Goal: Task Accomplishment & Management: Manage account settings

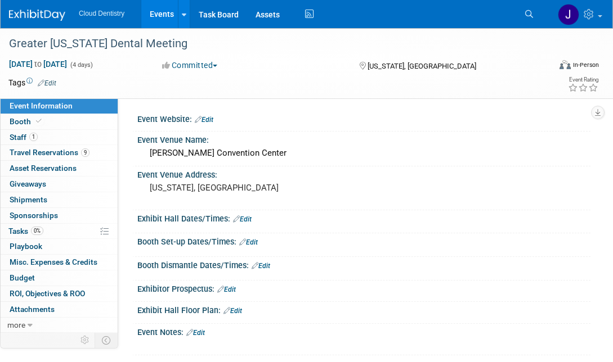
click at [151, 19] on link "Events" at bounding box center [161, 14] width 41 height 28
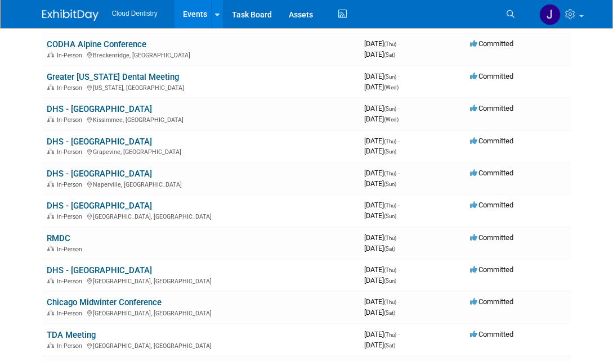
scroll to position [603, 0]
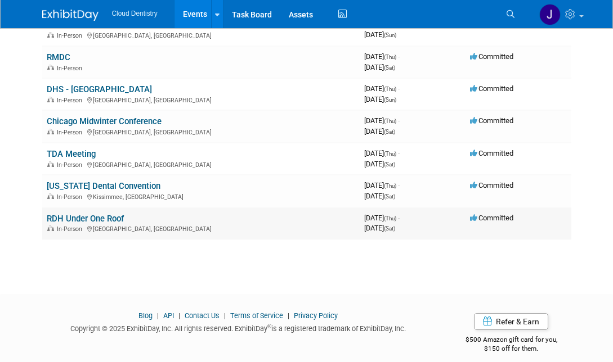
click at [119, 214] on link "RDH Under One Roof" at bounding box center [85, 219] width 77 height 10
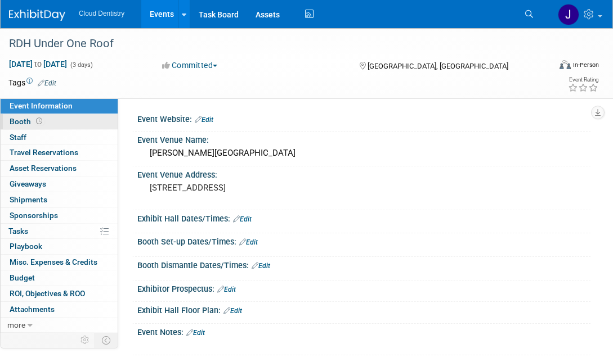
click at [64, 122] on link "Booth" at bounding box center [59, 121] width 117 height 15
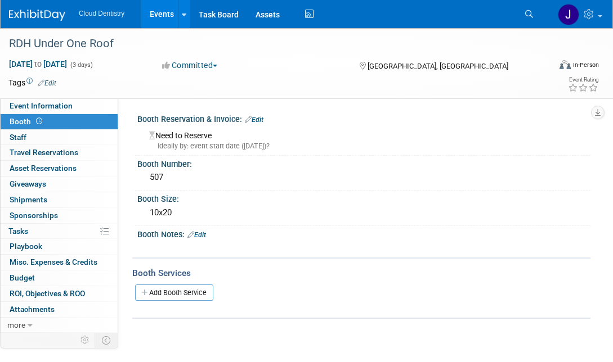
click at [182, 146] on div "Ideally by: event start date (Thu. Jul 16, 2026)?" at bounding box center [365, 146] width 433 height 10
click at [259, 118] on link "Edit" at bounding box center [254, 120] width 19 height 8
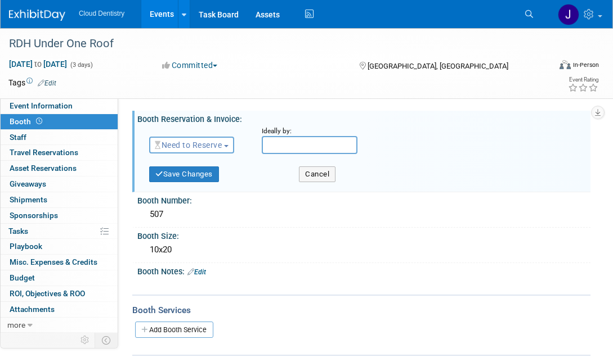
click at [227, 144] on button "Need to Reserve" at bounding box center [191, 145] width 85 height 17
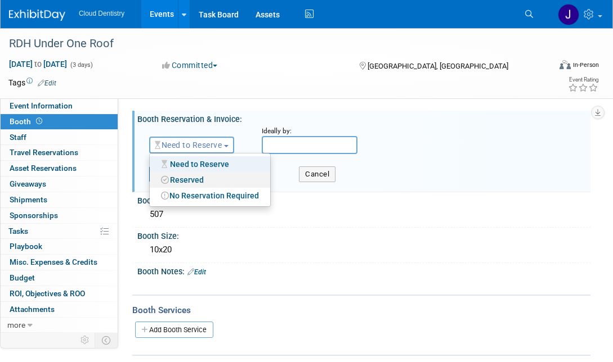
click at [201, 178] on link "Reserved" at bounding box center [210, 180] width 120 height 16
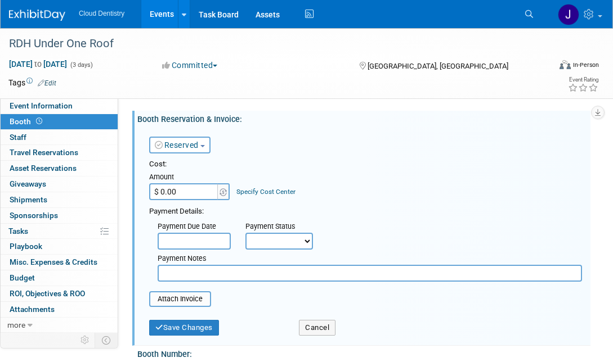
click at [183, 192] on input "$ 0.00" at bounding box center [184, 191] width 70 height 17
click at [192, 190] on input "$ 0.00" at bounding box center [184, 191] width 70 height 17
drag, startPoint x: 192, startPoint y: 190, endPoint x: 147, endPoint y: 190, distance: 45.6
click at [147, 190] on div "Reserved Need to Reserve Reserved No Reservation Required Ideally by: Cost: Amo…" at bounding box center [364, 234] width 436 height 215
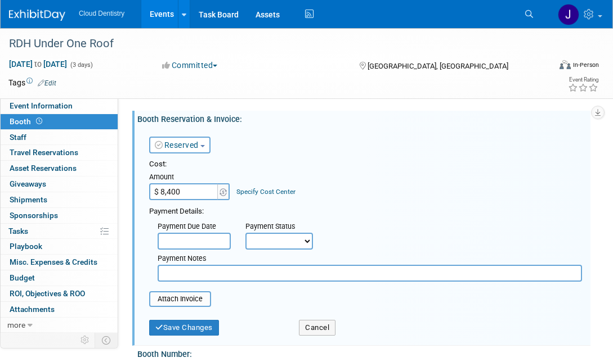
type input "$ 8,400.00"
click at [281, 236] on select "Not Paid Yet Partially Paid Paid in Full" at bounding box center [279, 241] width 68 height 17
select select "3"
click at [245, 233] on select "Not Paid Yet Partially Paid Paid in Full" at bounding box center [279, 241] width 68 height 17
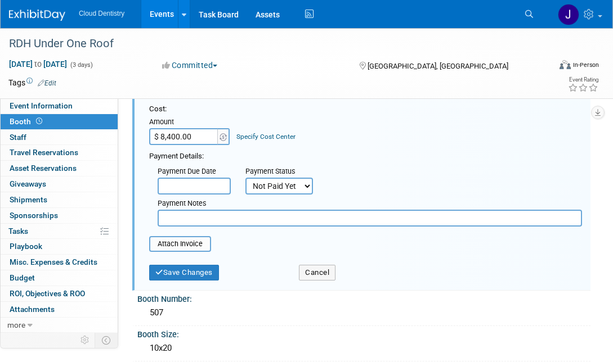
scroll to position [59, 0]
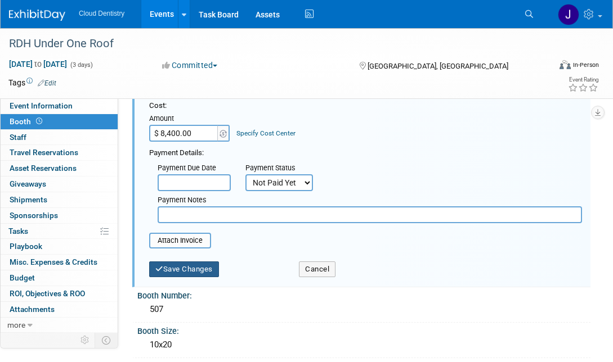
click at [200, 270] on button "Save Changes" at bounding box center [184, 270] width 70 height 16
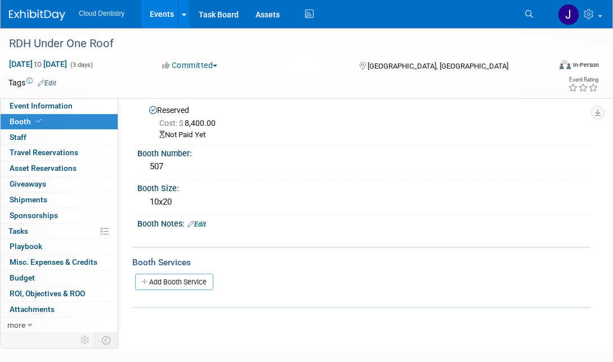
scroll to position [0, 0]
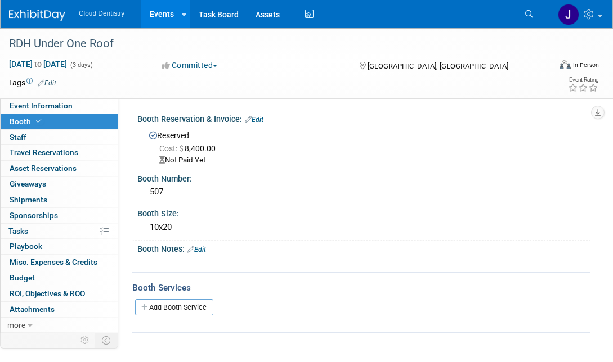
click at [158, 11] on link "Events" at bounding box center [161, 14] width 41 height 28
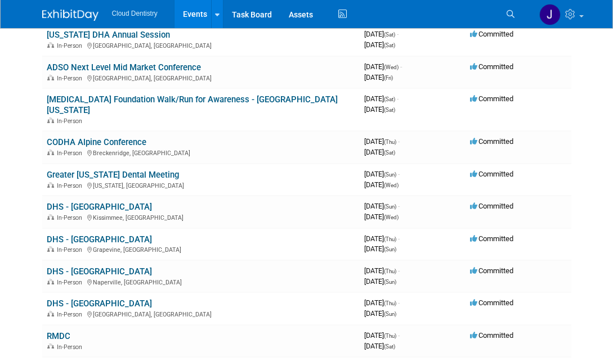
scroll to position [323, 0]
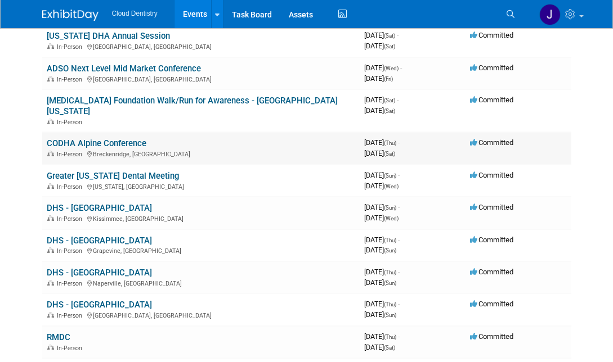
click at [111, 138] on link "CODHA Alpine Conference" at bounding box center [97, 143] width 100 height 10
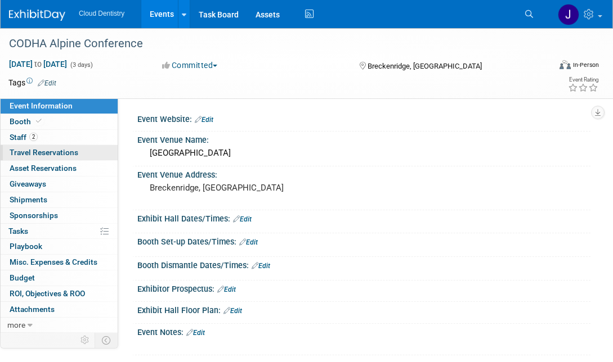
click at [68, 156] on span "Travel Reservations 0" at bounding box center [44, 152] width 69 height 9
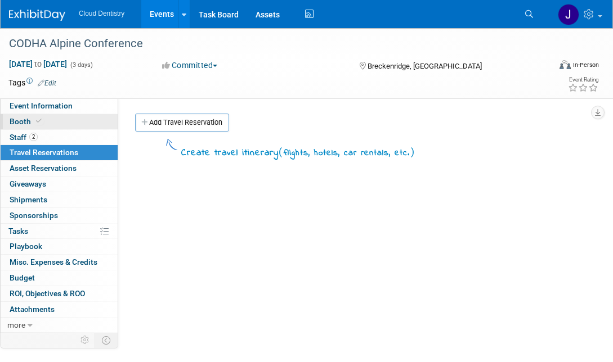
click at [72, 127] on link "Booth" at bounding box center [59, 121] width 117 height 15
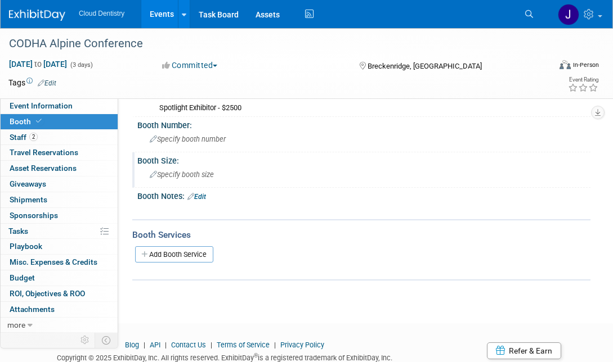
scroll to position [56, 0]
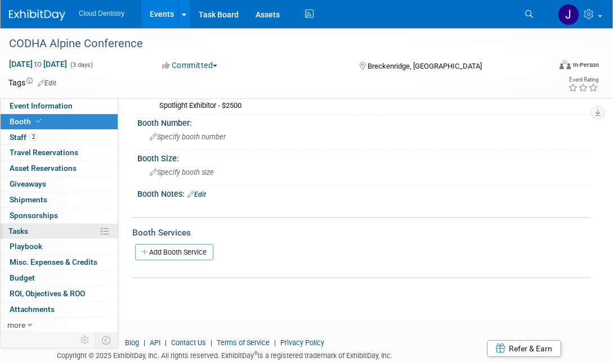
click at [48, 229] on link "0% Tasks 0%" at bounding box center [59, 231] width 117 height 15
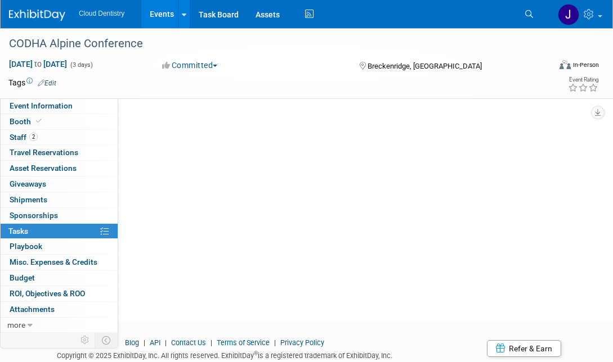
scroll to position [0, 0]
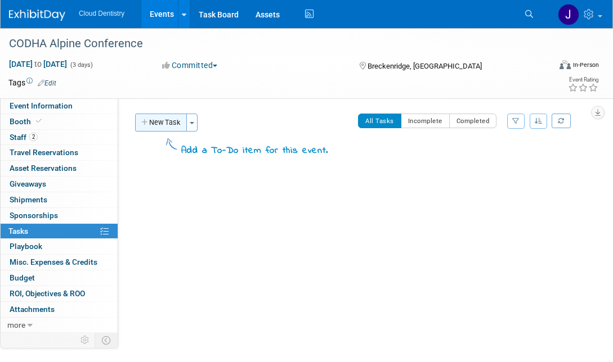
click at [164, 122] on button "New Task" at bounding box center [161, 123] width 52 height 18
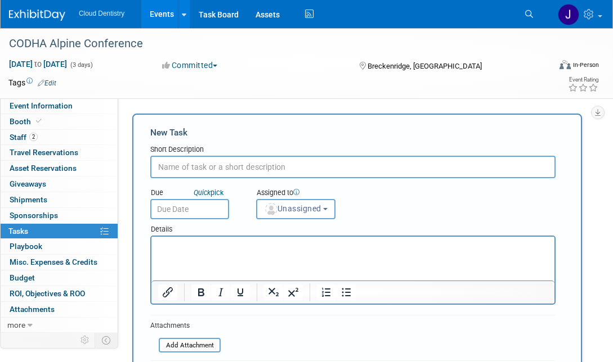
click at [229, 162] on input "text" at bounding box center [352, 167] width 405 height 23
type input "Book flights"
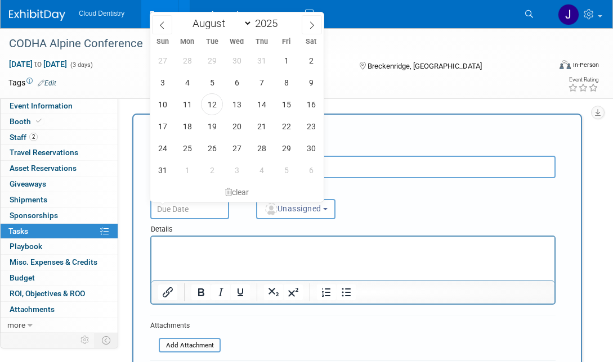
click at [212, 217] on input "text" at bounding box center [189, 209] width 79 height 20
click at [313, 26] on icon at bounding box center [312, 25] width 4 height 7
click at [312, 26] on icon at bounding box center [312, 25] width 4 height 7
click at [162, 23] on icon at bounding box center [162, 25] width 8 height 8
select select "8"
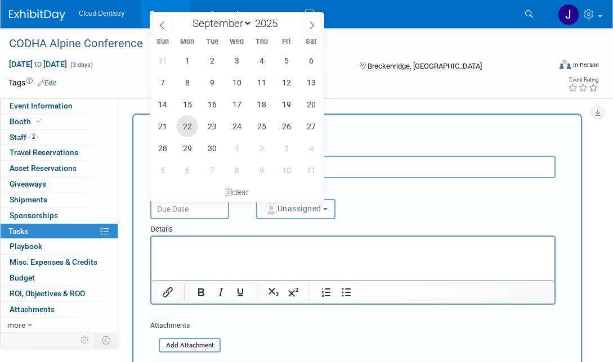
click at [190, 124] on span "22" at bounding box center [187, 126] width 22 height 22
type input "Sep 22, 2025"
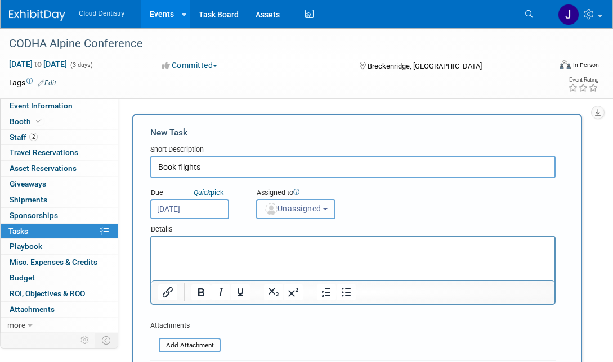
click at [303, 209] on span "Unassigned" at bounding box center [292, 208] width 57 height 9
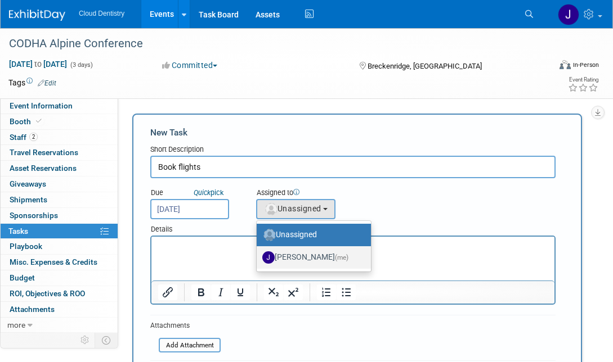
click at [295, 253] on label "Jessica Estrada (me)" at bounding box center [310, 258] width 97 height 18
click at [258, 253] on input "Jessica Estrada (me)" at bounding box center [254, 256] width 7 height 7
select select "8400ef51-4aca-4330-8880-468bfad11e00"
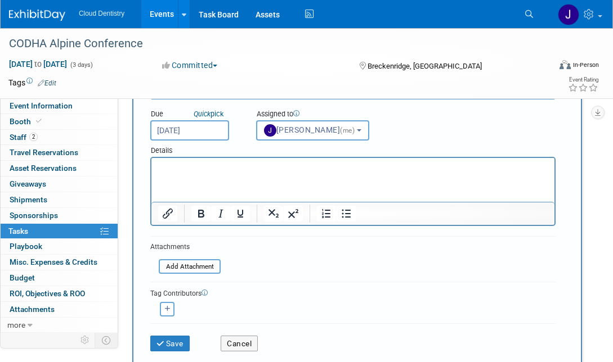
scroll to position [80, 0]
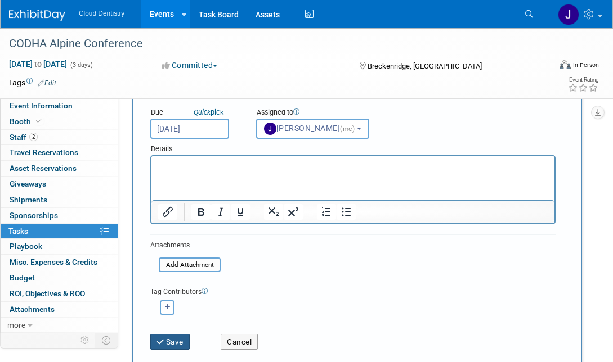
click at [175, 342] on button "Save" at bounding box center [169, 342] width 39 height 16
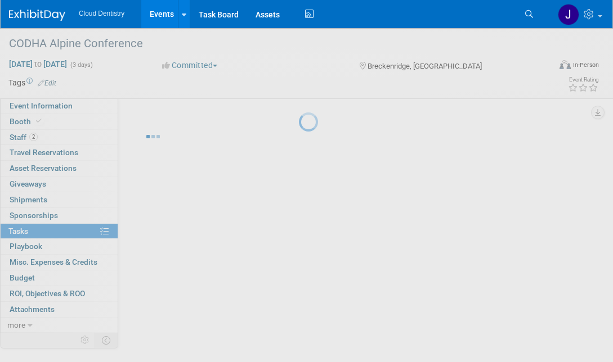
scroll to position [0, 0]
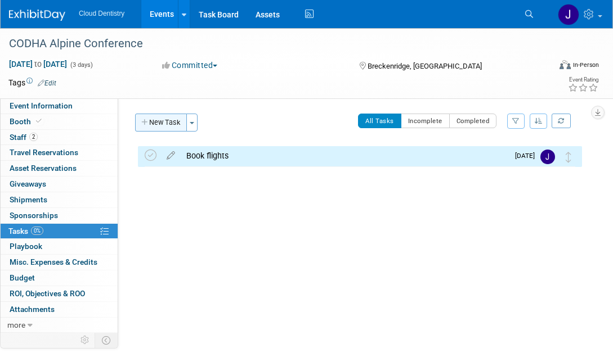
click at [163, 122] on button "New Task" at bounding box center [161, 123] width 52 height 18
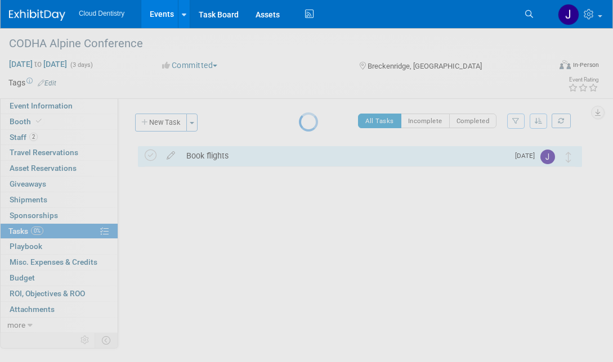
select select "7"
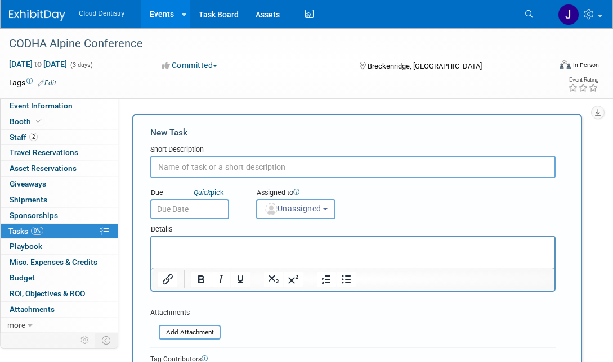
click at [208, 159] on input "text" at bounding box center [352, 167] width 405 height 23
type input "Book Rooms"
click at [199, 205] on input "text" at bounding box center [189, 209] width 79 height 20
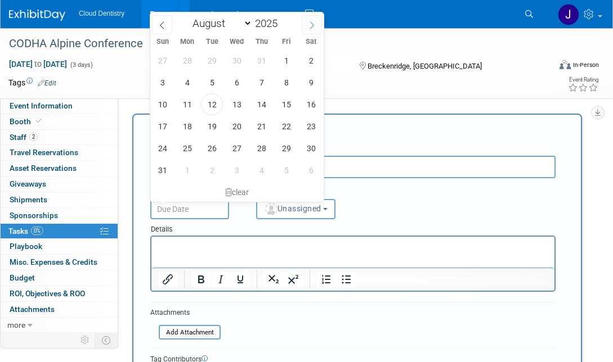
click at [306, 28] on span at bounding box center [312, 24] width 20 height 19
select select "8"
click at [190, 122] on span "22" at bounding box center [187, 126] width 22 height 22
type input "Sep 22, 2025"
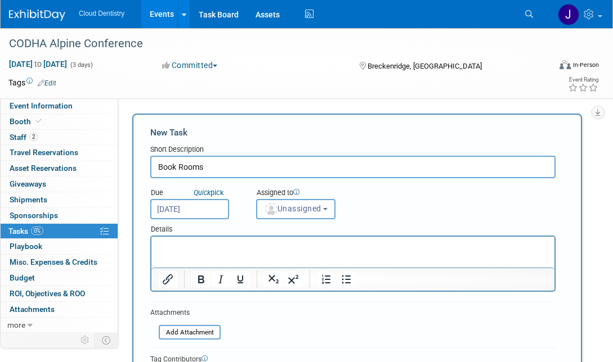
scroll to position [32, 0]
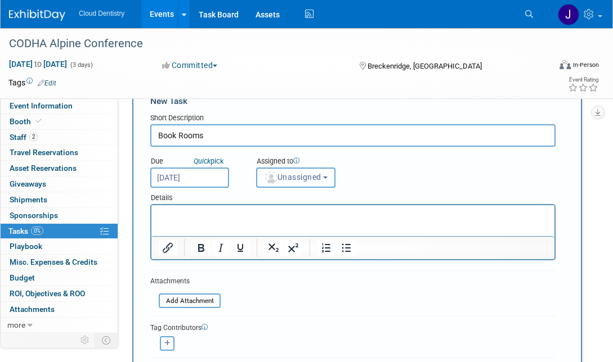
click at [321, 180] on span "Unassigned" at bounding box center [292, 177] width 57 height 9
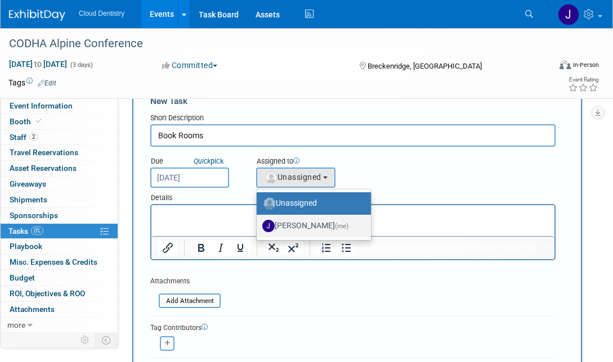
click at [319, 225] on label "Jessica Estrada (me)" at bounding box center [310, 226] width 97 height 18
click at [258, 225] on input "Jessica Estrada (me)" at bounding box center [254, 224] width 7 height 7
select select "8400ef51-4aca-4330-8880-468bfad11e00"
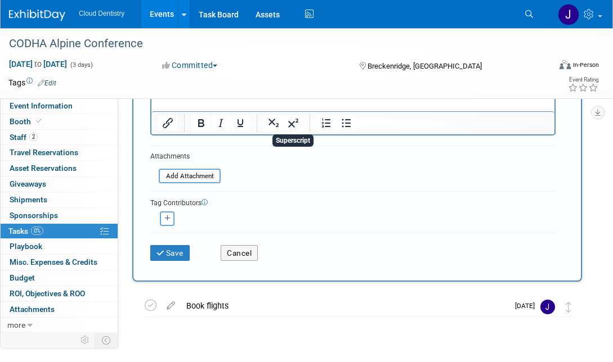
scroll to position [157, 0]
click at [165, 251] on button "Save" at bounding box center [169, 253] width 39 height 16
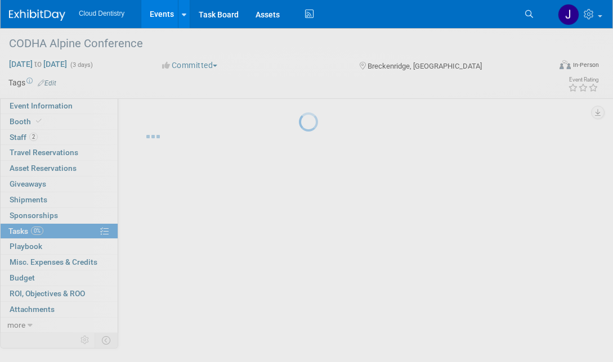
scroll to position [0, 0]
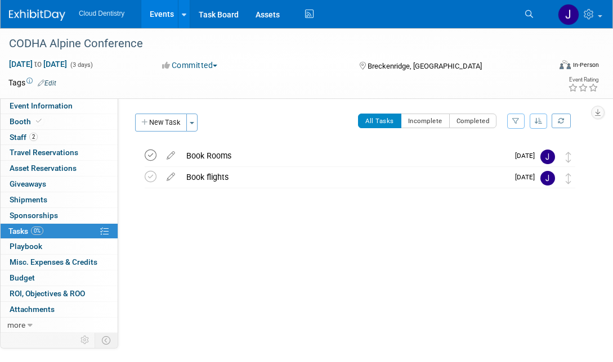
click at [149, 156] on icon at bounding box center [151, 156] width 12 height 12
click at [155, 14] on link "Events" at bounding box center [161, 14] width 41 height 28
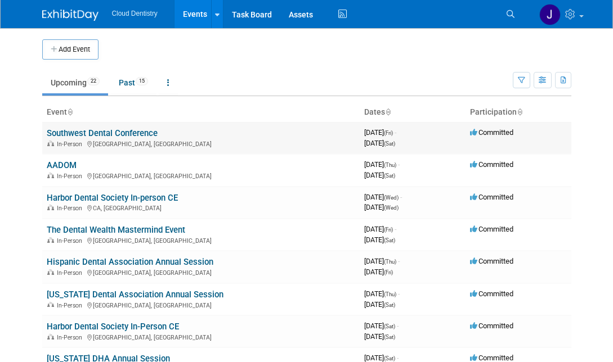
click at [105, 135] on link "Southwest Dental Conference" at bounding box center [102, 133] width 111 height 10
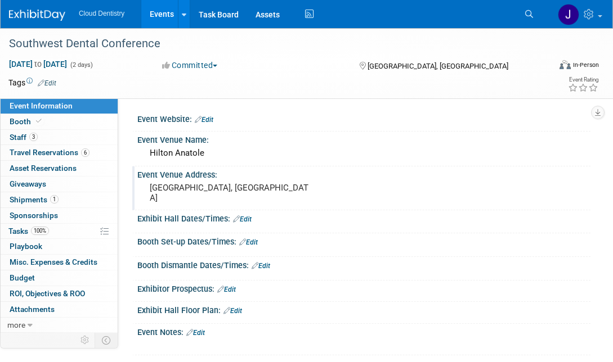
scroll to position [2, 0]
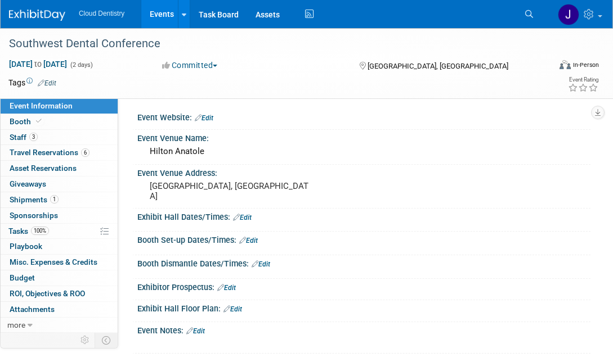
click at [160, 18] on link "Events" at bounding box center [161, 14] width 41 height 28
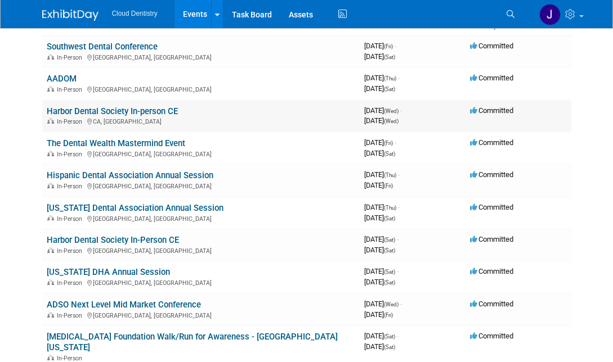
scroll to position [87, 0]
click at [113, 173] on link "Hispanic Dental Association Annual Session" at bounding box center [130, 175] width 167 height 10
